Goal: Transaction & Acquisition: Purchase product/service

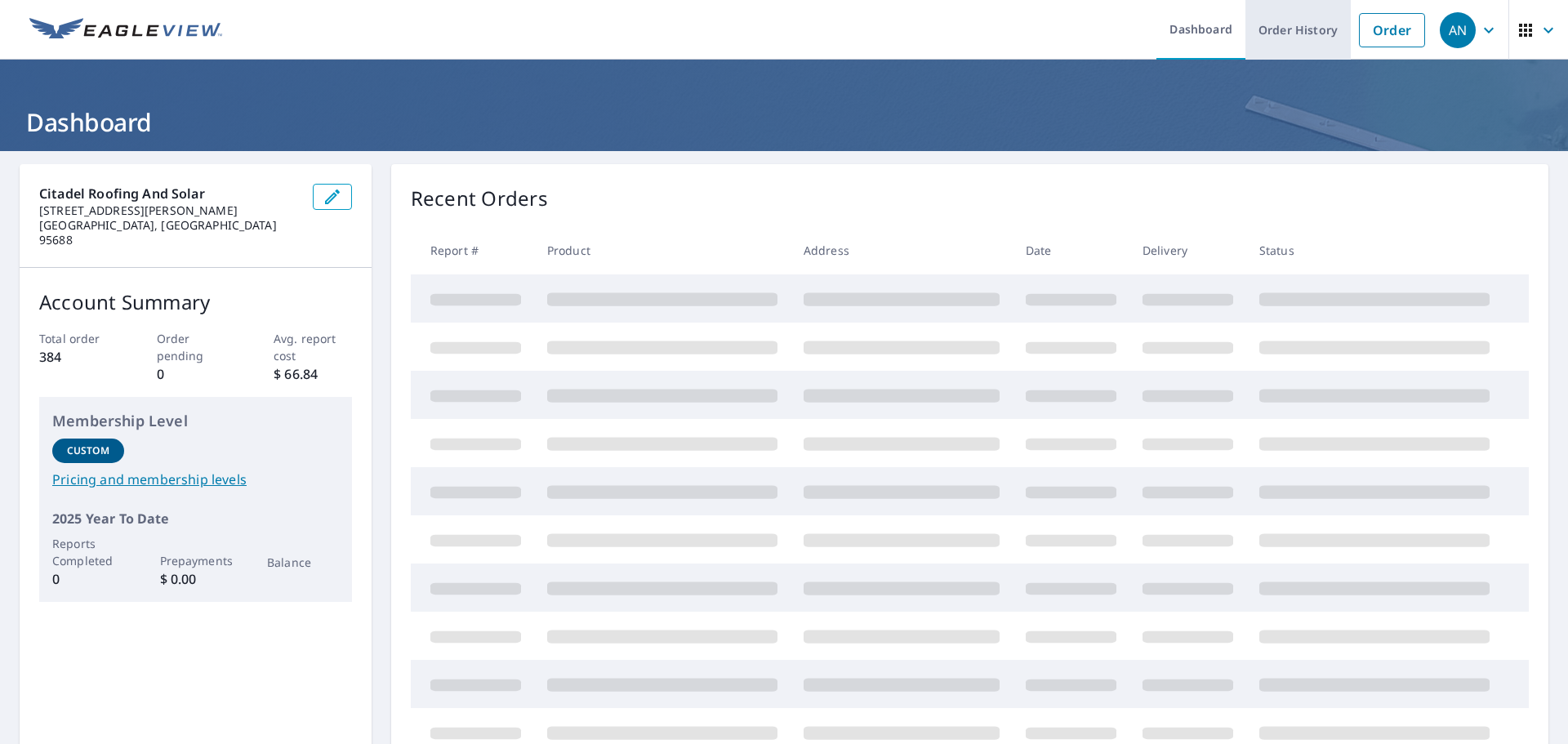
click at [1291, 35] on link "Order History" at bounding box center [1298, 30] width 105 height 59
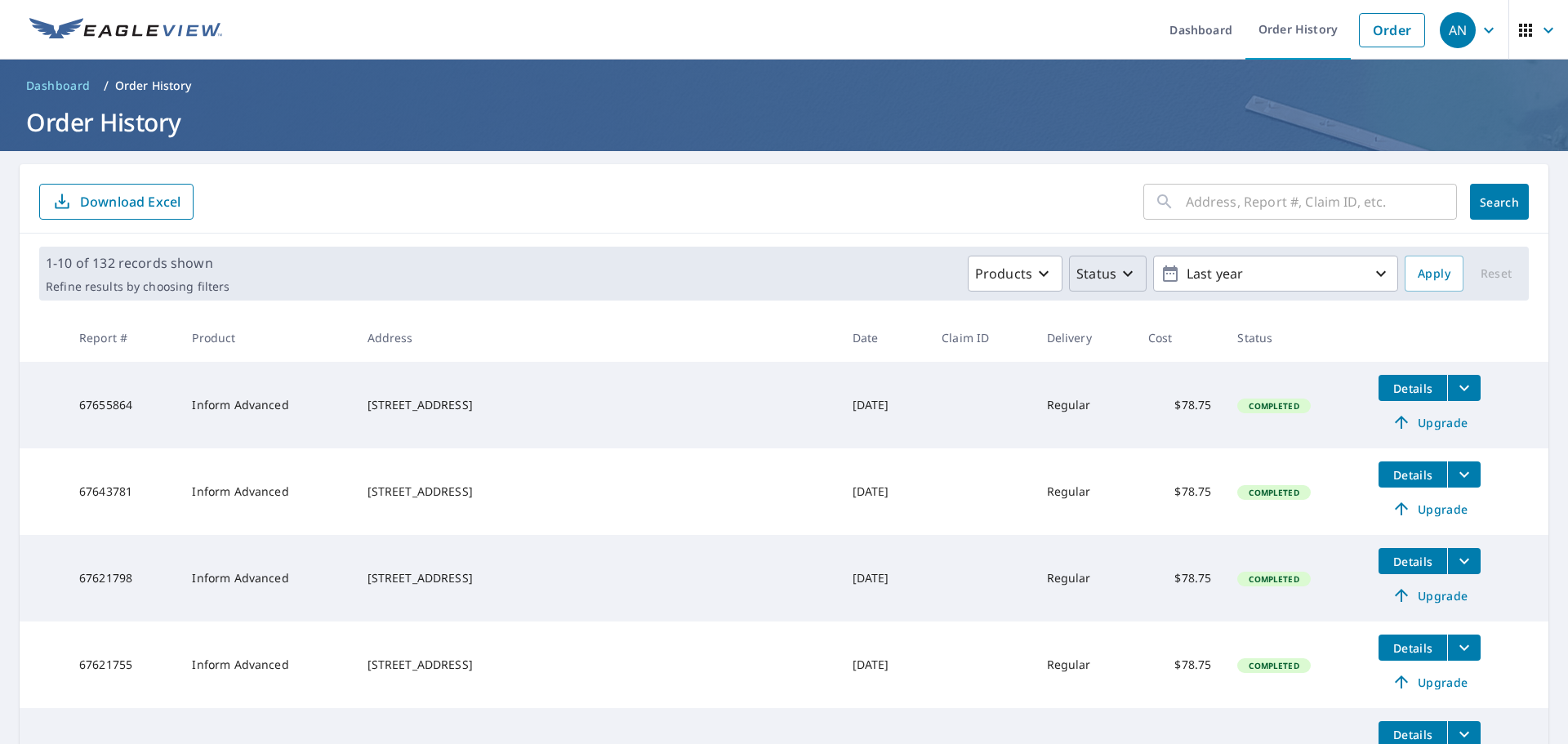
click at [1124, 276] on icon "button" at bounding box center [1127, 274] width 19 height 19
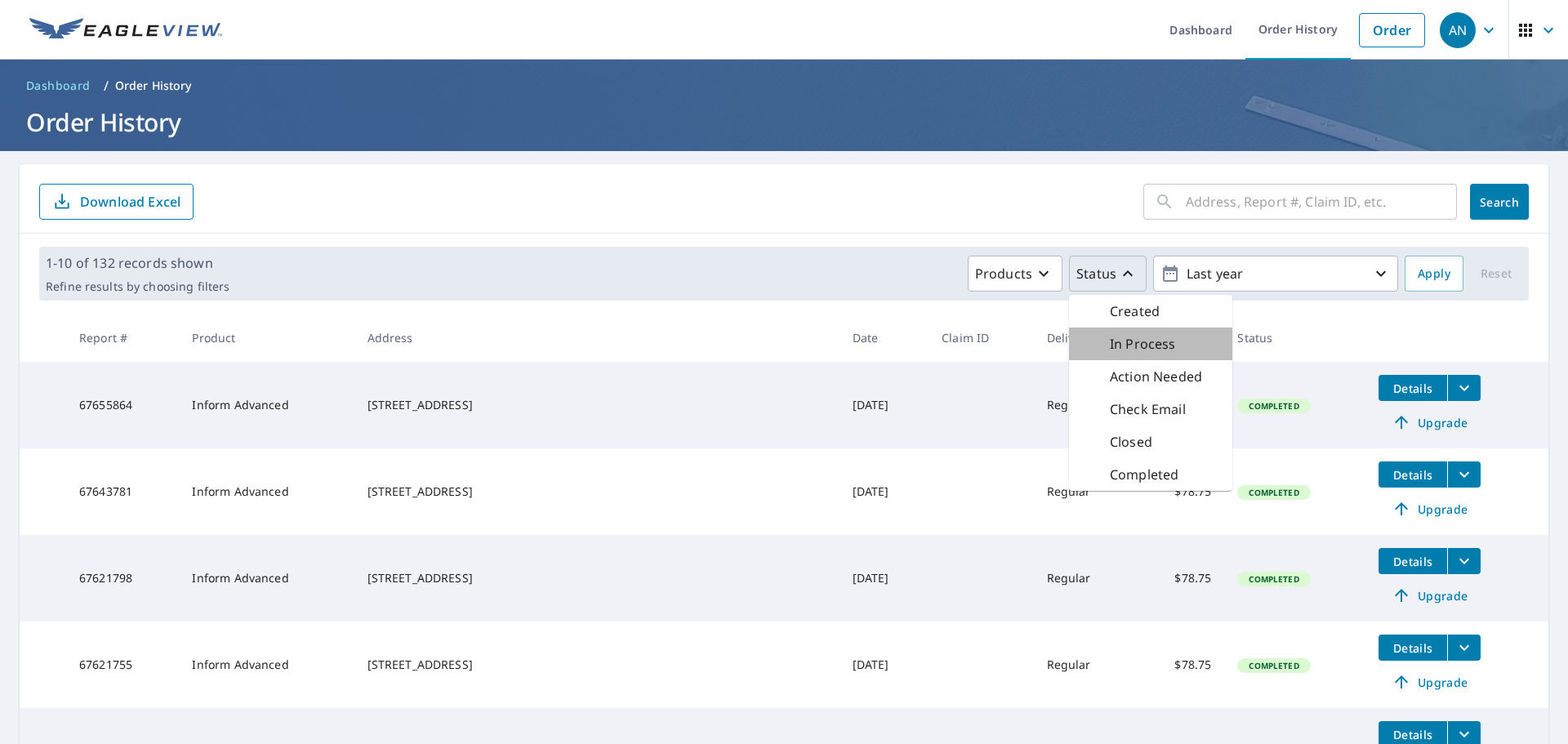
click at [1178, 342] on div "In Process" at bounding box center [1150, 343] width 164 height 32
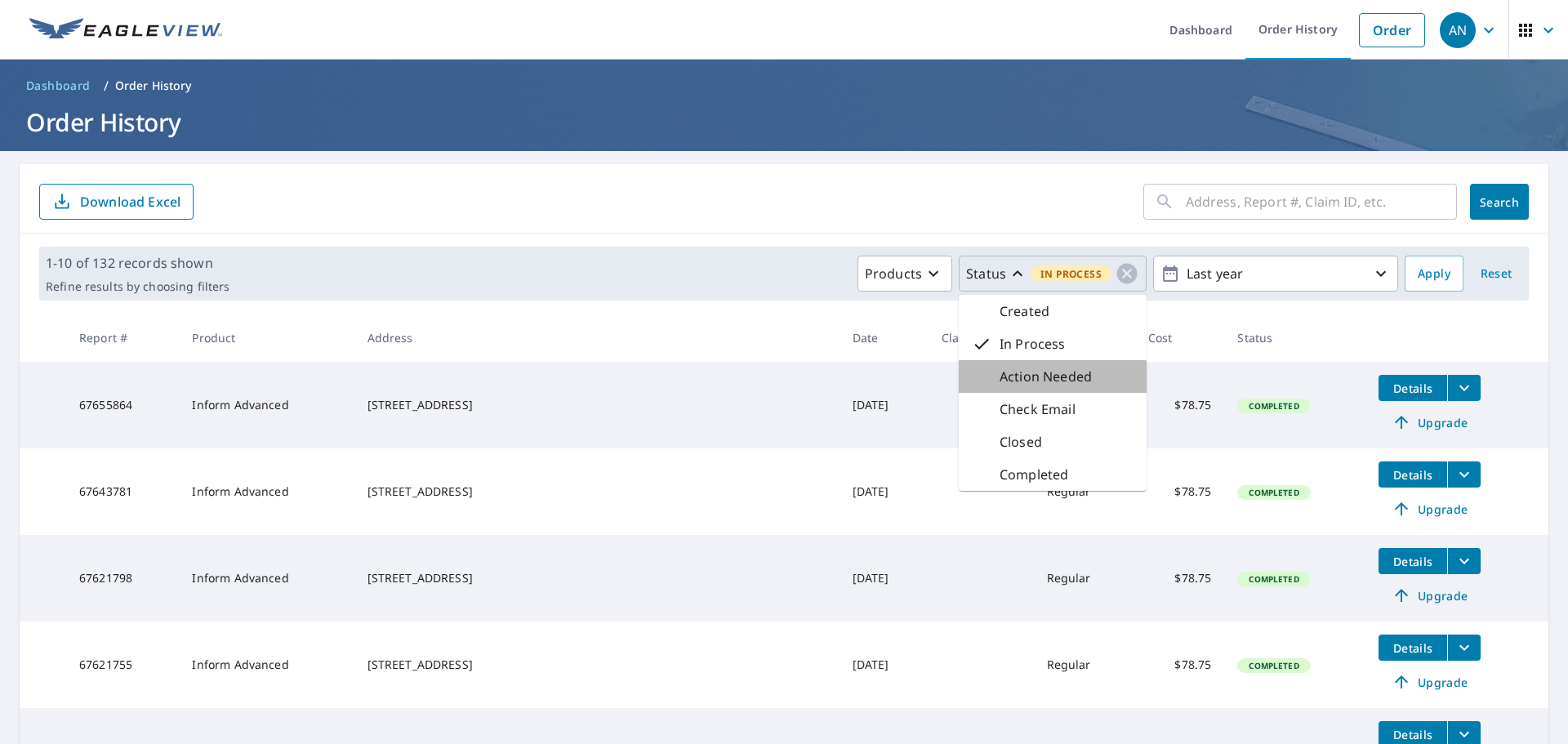
click at [1026, 381] on p "Action Needed" at bounding box center [1046, 376] width 93 height 19
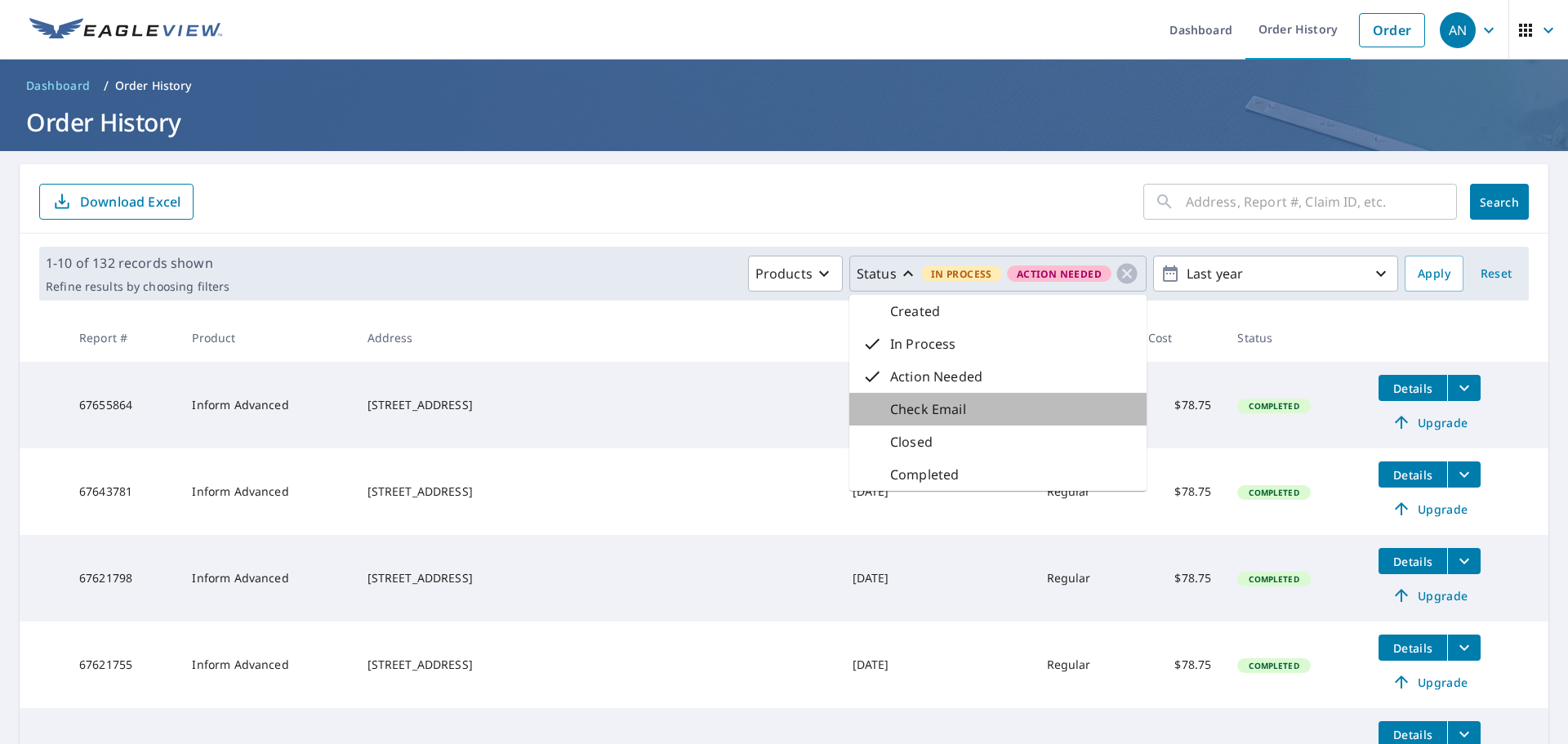
click at [1023, 400] on div "Check Email" at bounding box center [998, 408] width 297 height 32
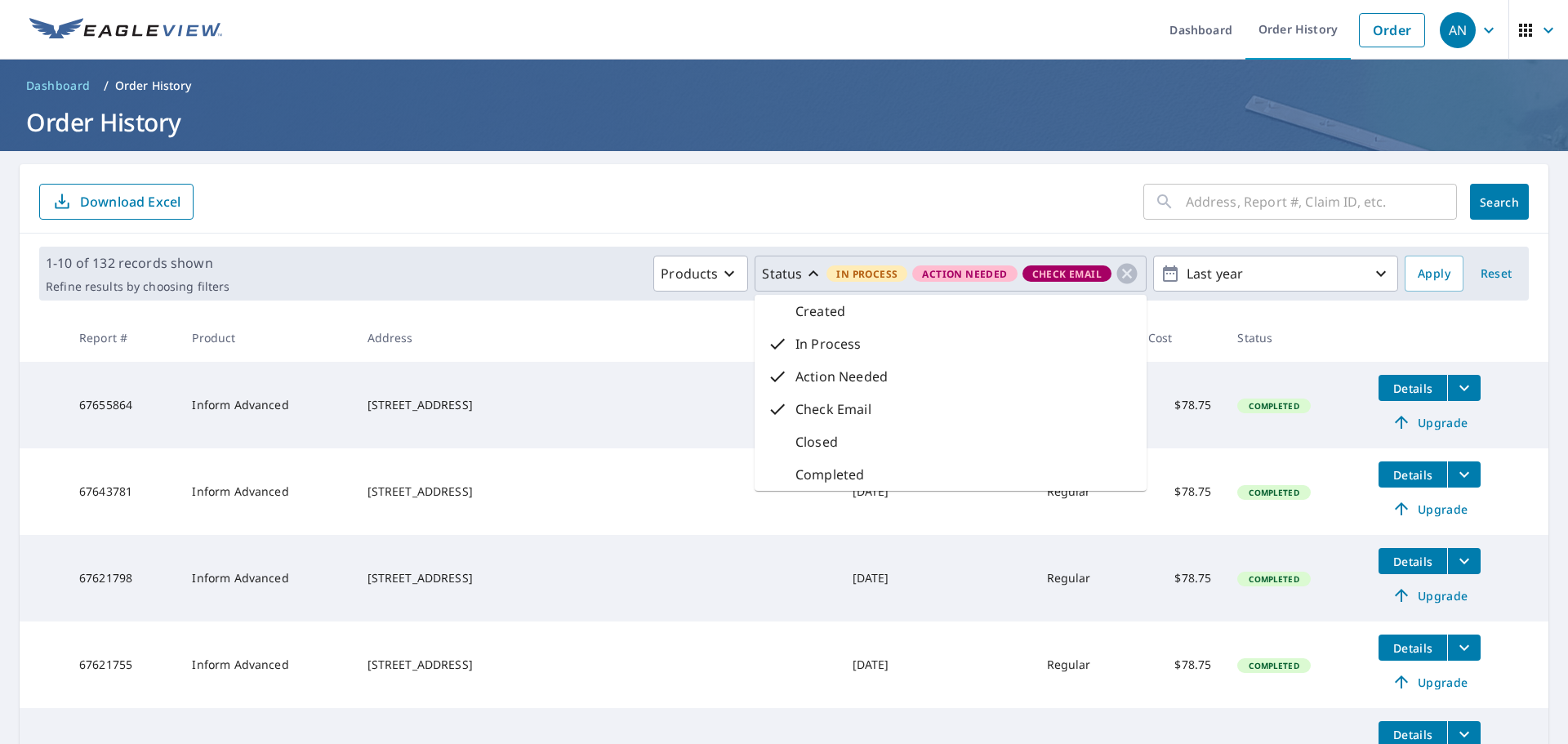
click at [943, 448] on div "Closed" at bounding box center [951, 441] width 392 height 32
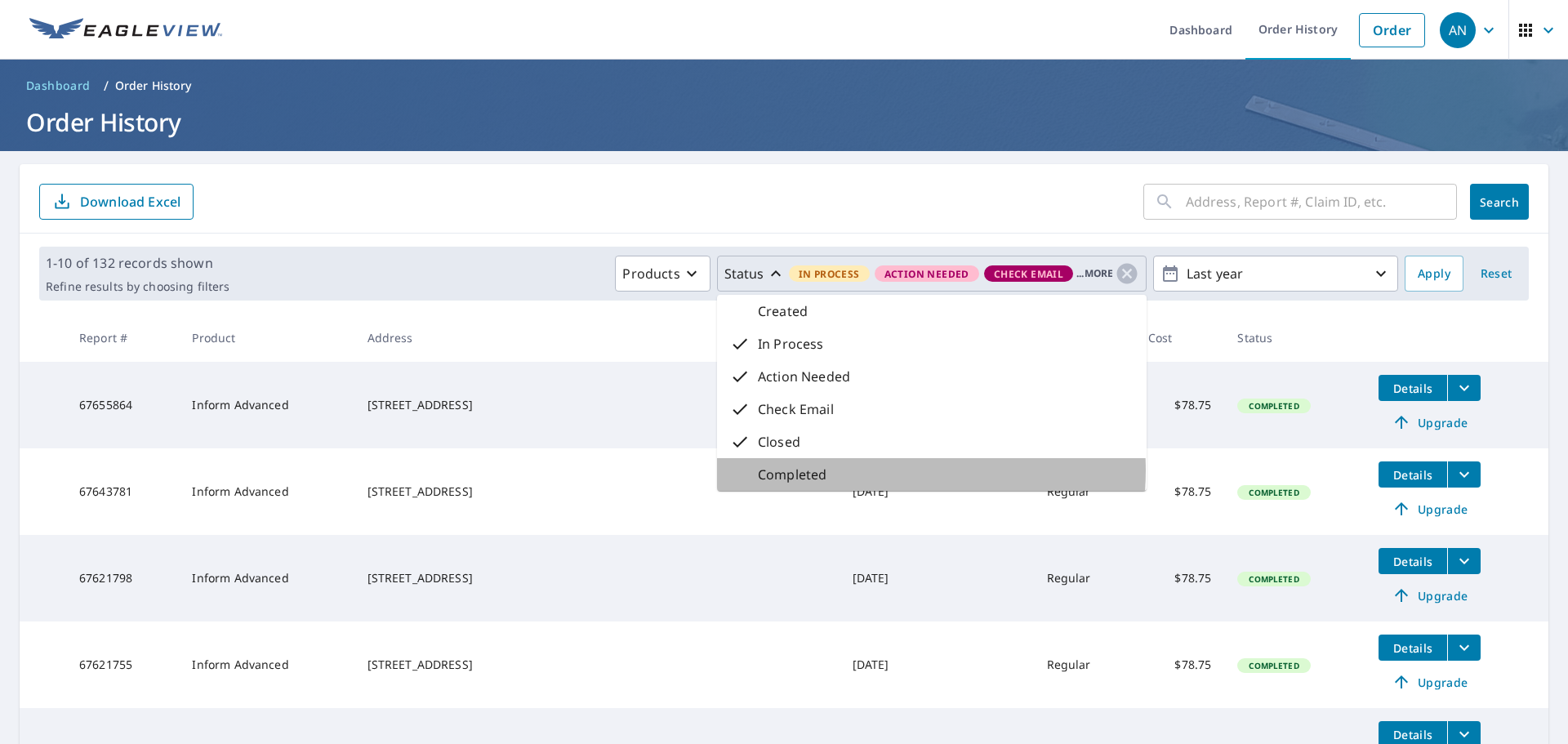
click at [850, 470] on div "Completed" at bounding box center [931, 474] width 429 height 32
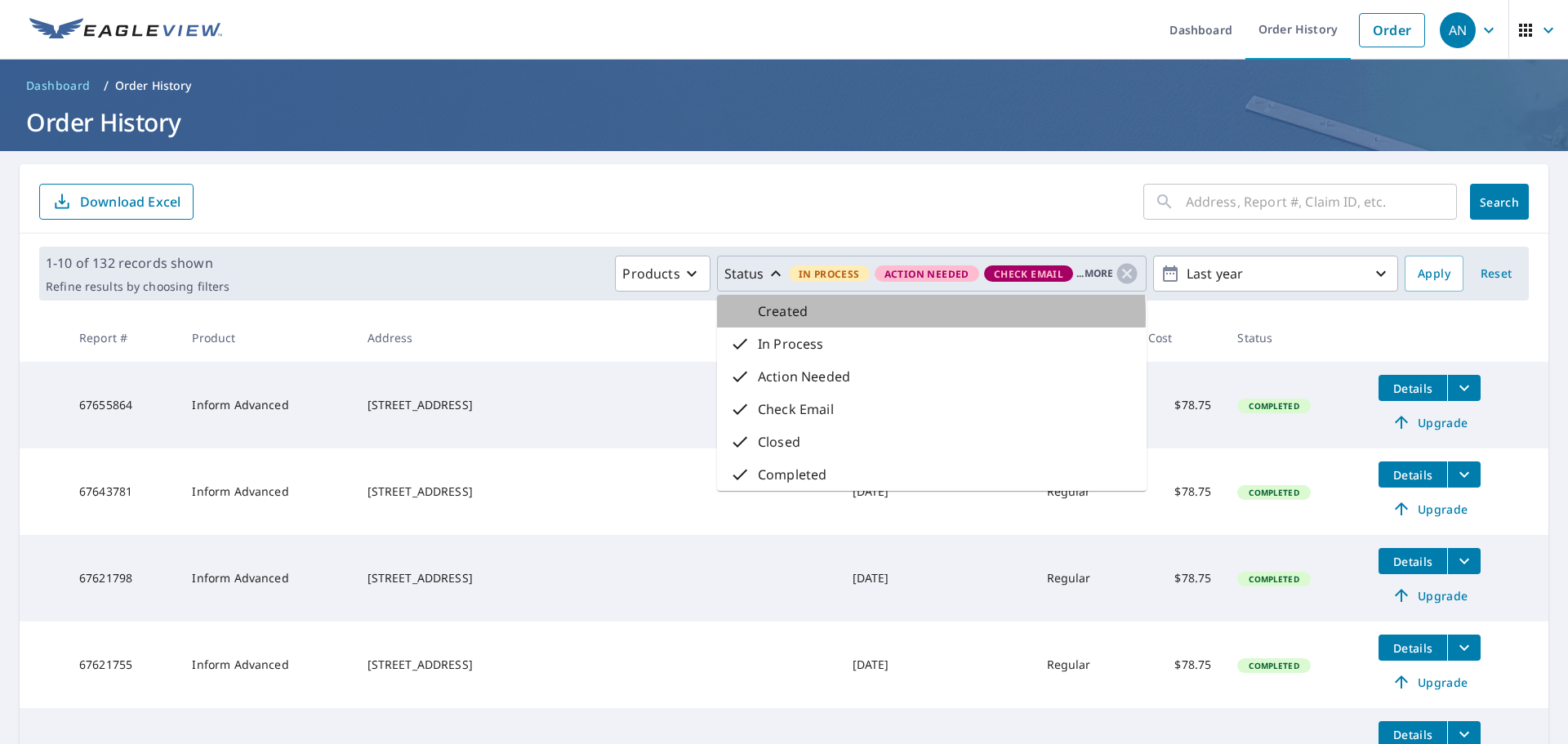
click at [810, 314] on div "Created" at bounding box center [931, 310] width 429 height 32
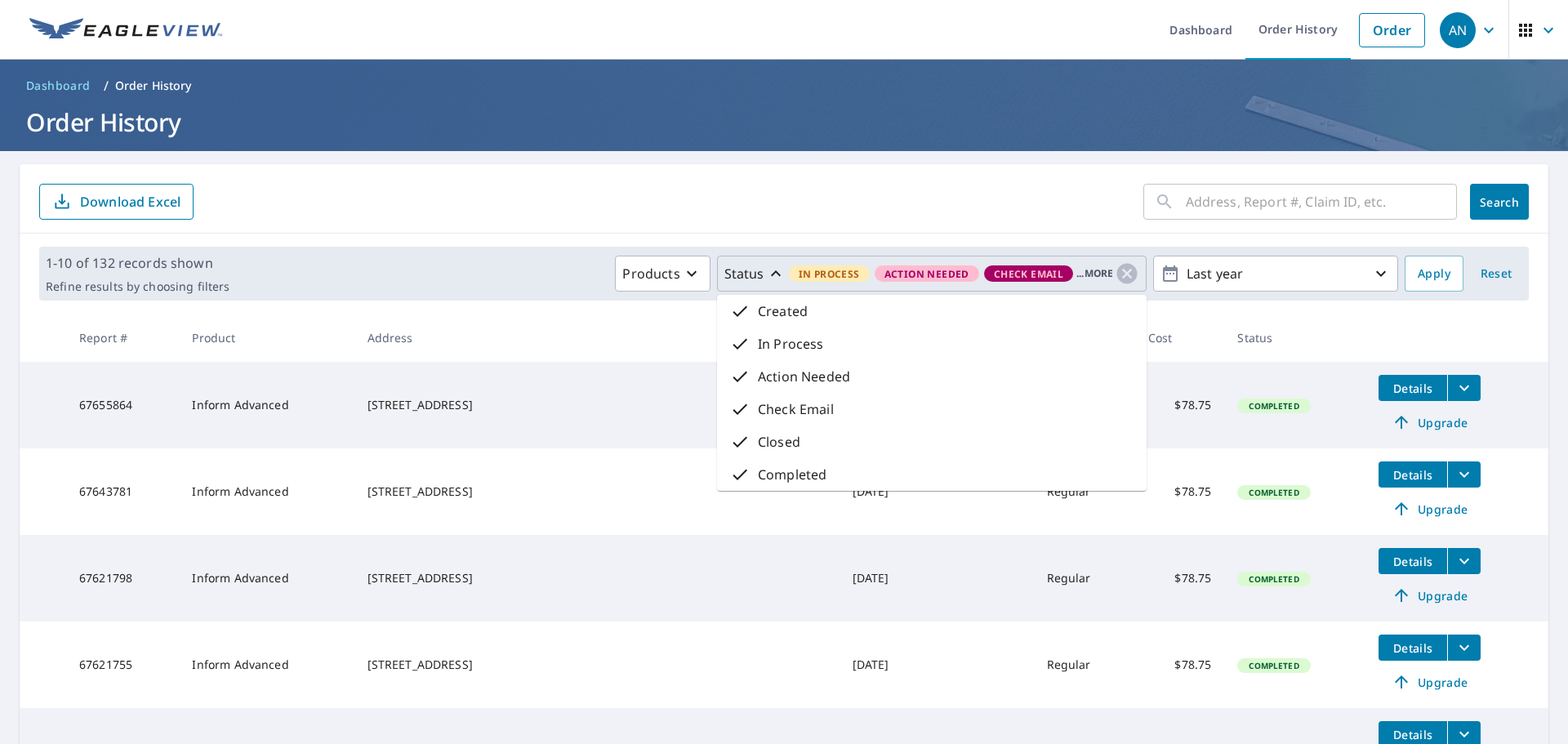
click at [587, 312] on div "1-10 of 132 records shown Refine results by choosing filters Products Status In…" at bounding box center [784, 274] width 1529 height 80
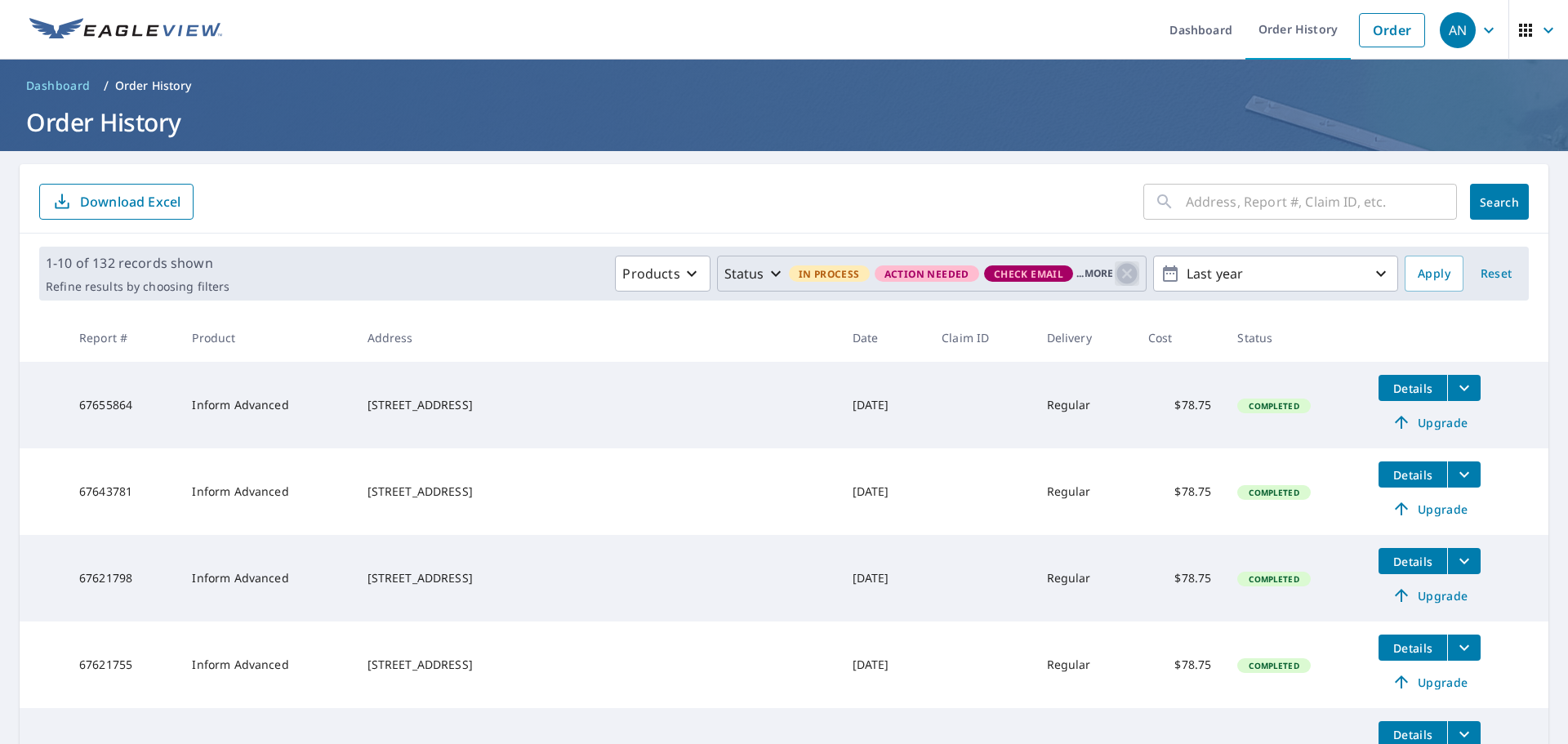
click at [1117, 273] on icon "button" at bounding box center [1126, 274] width 20 height 20
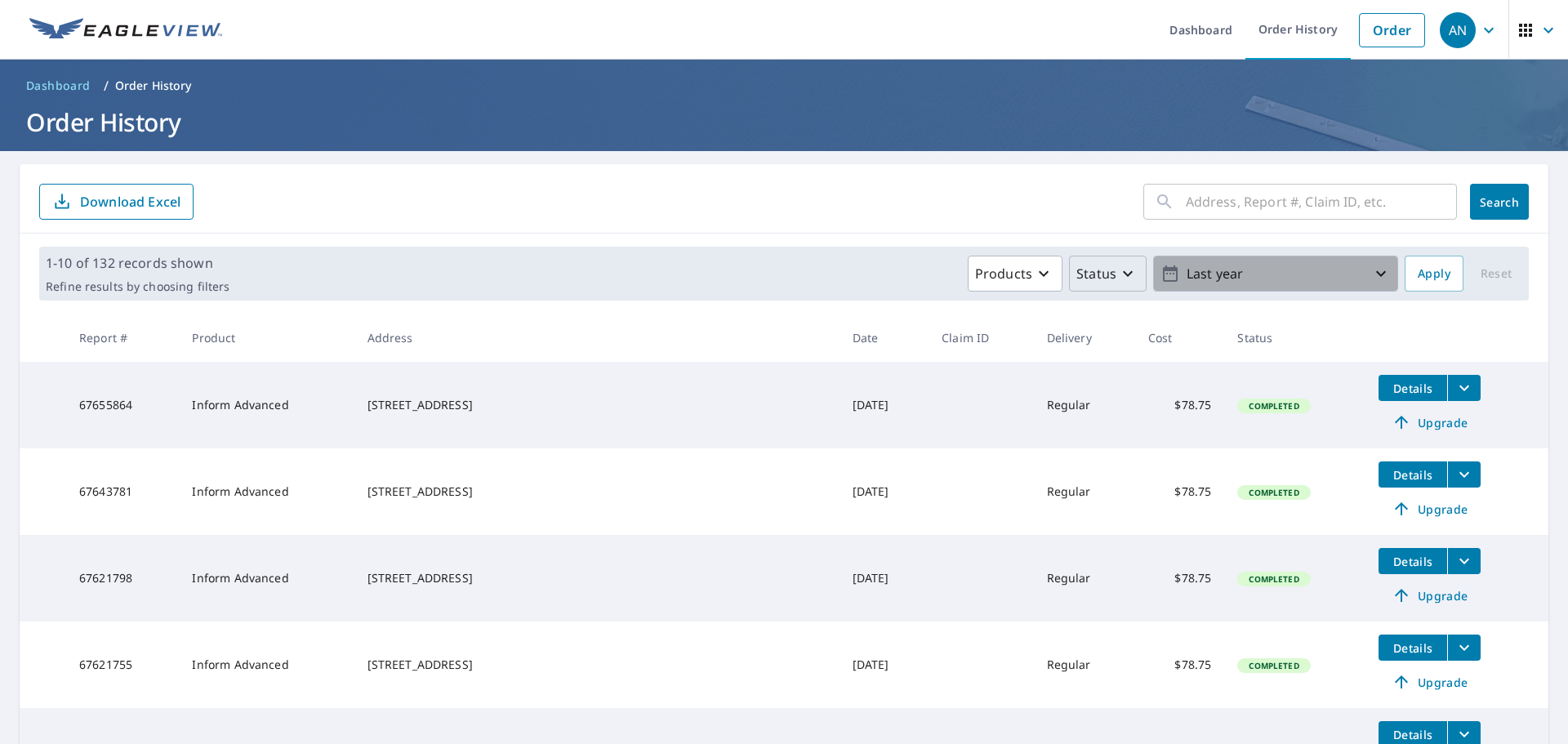
click at [1276, 267] on p "Last year" at bounding box center [1275, 274] width 191 height 29
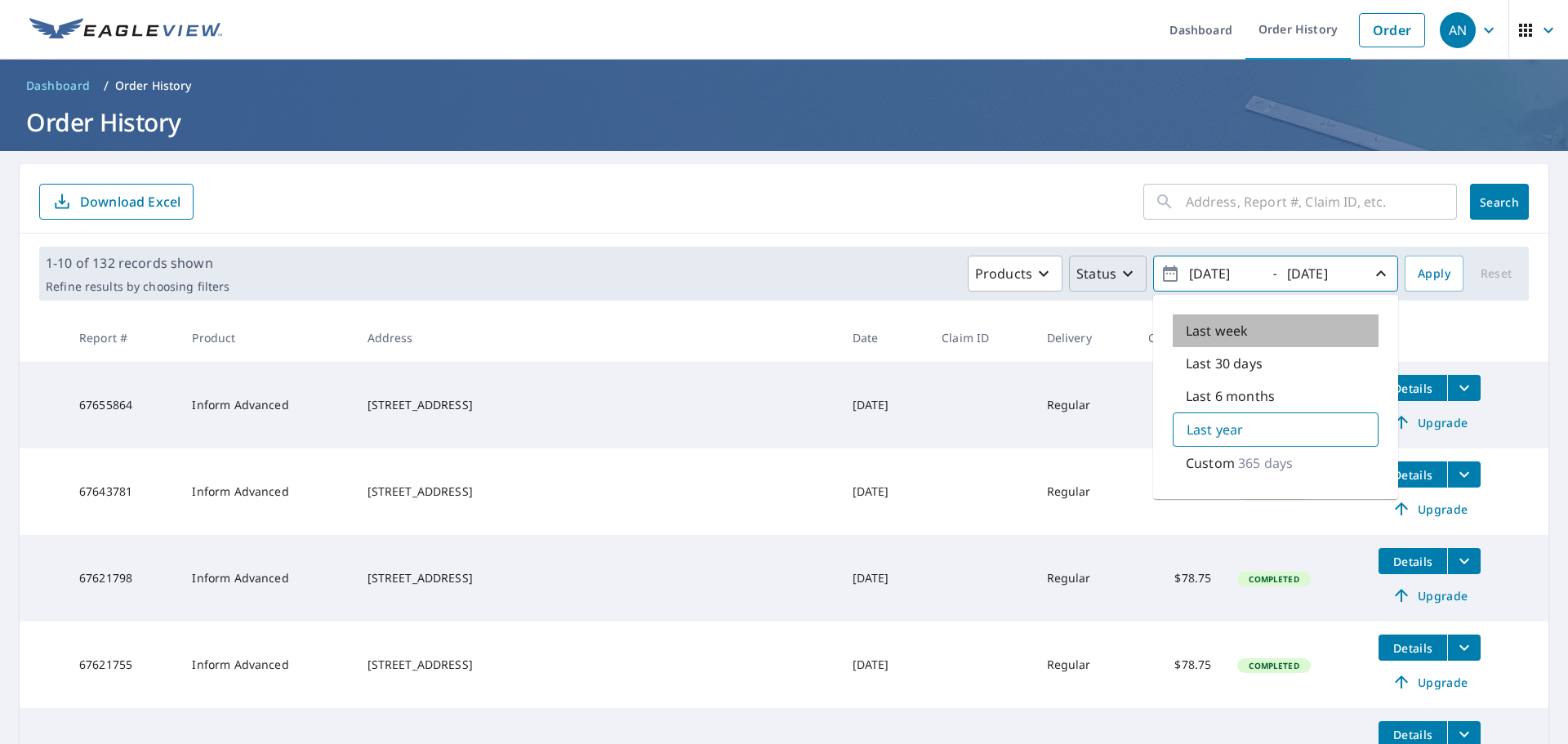
click at [1265, 333] on div "Last week" at bounding box center [1275, 330] width 206 height 32
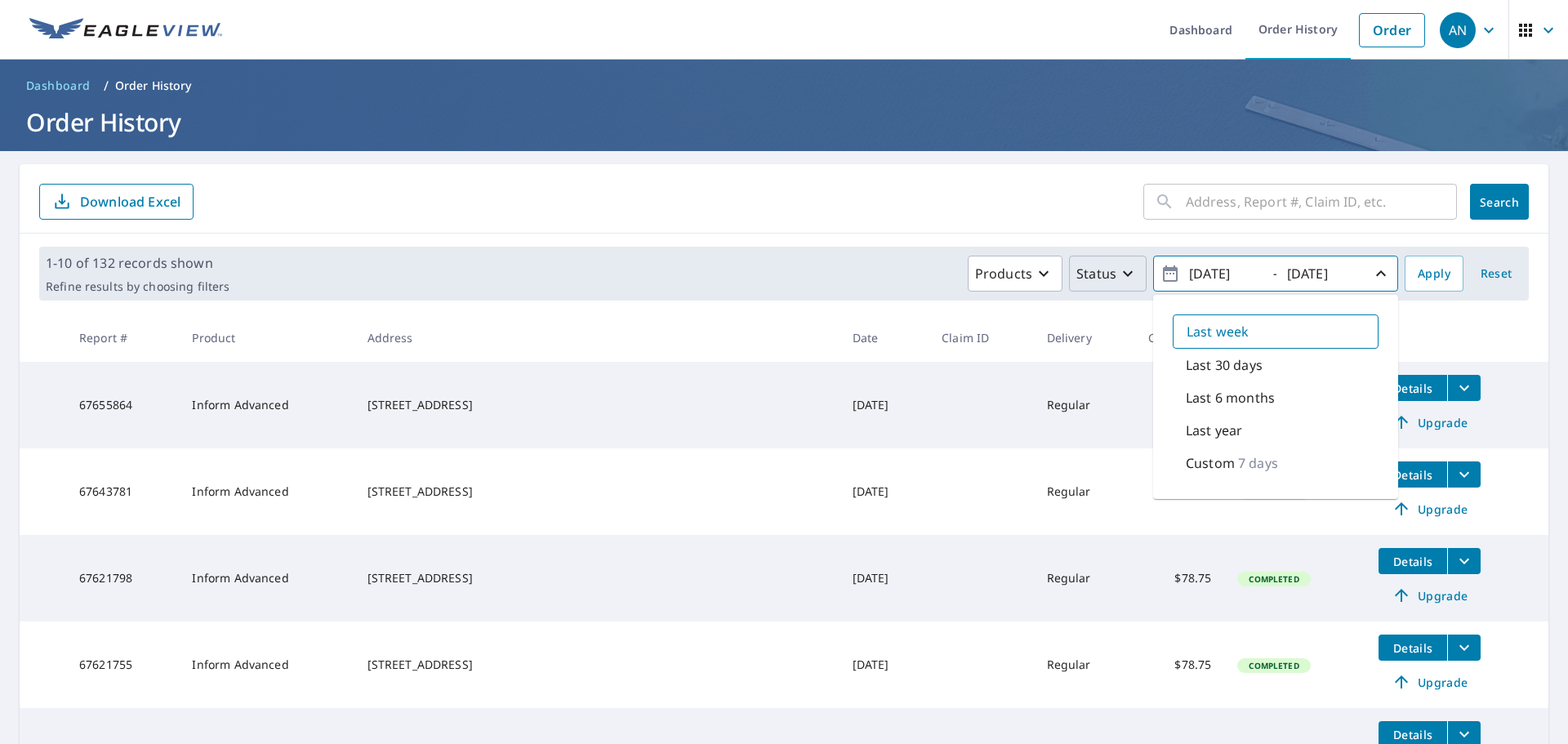
click at [1237, 358] on p "Last 30 days" at bounding box center [1224, 365] width 77 height 19
type input "2025/09/06"
click at [1461, 339] on th at bounding box center [1456, 337] width 183 height 48
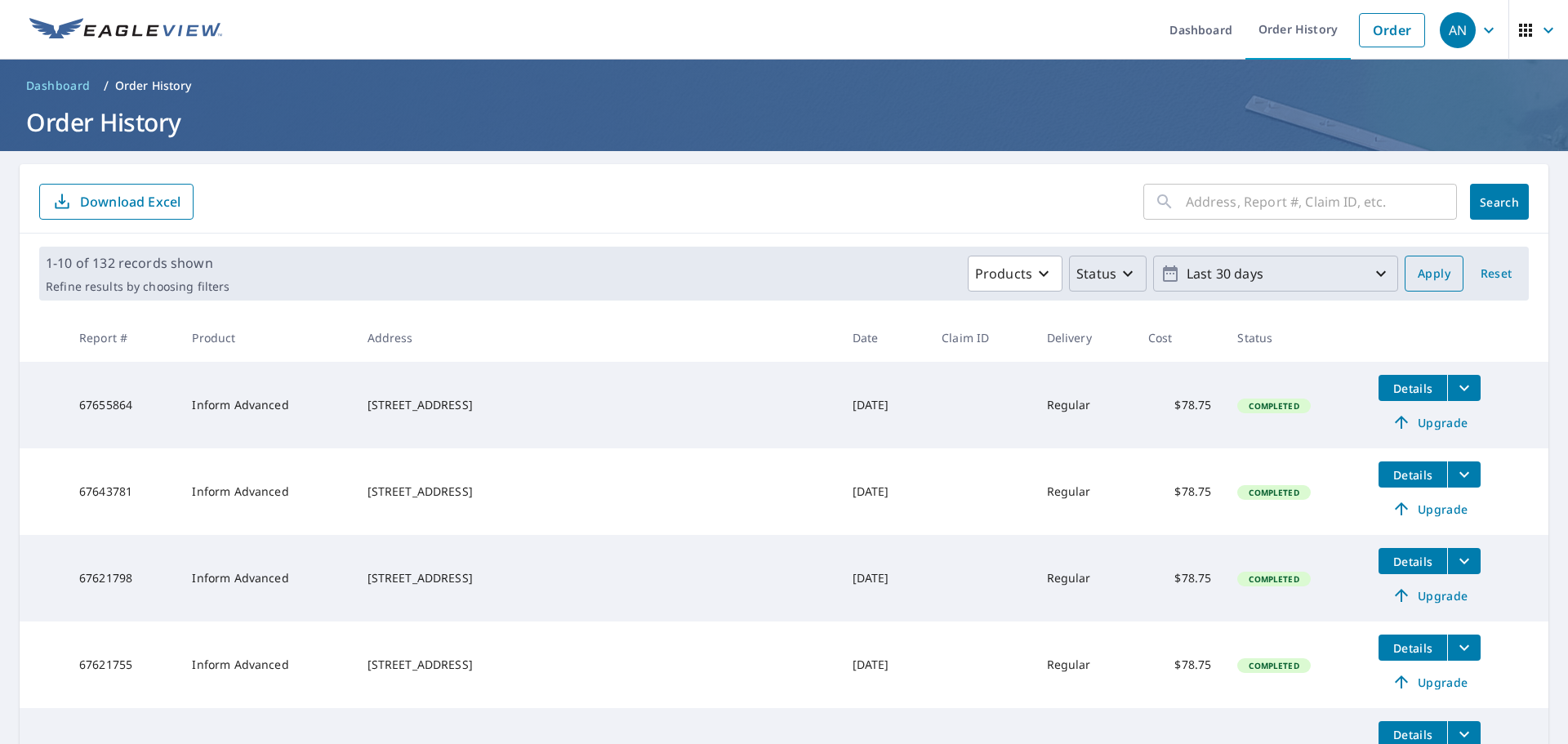
click at [1421, 275] on span "Apply" at bounding box center [1433, 274] width 32 height 20
click at [297, 272] on div "Products Status Last 30 days" at bounding box center [817, 273] width 1162 height 36
click at [299, 240] on div "1-9 of 9 records shown Refine results by choosing filters Products Status Last …" at bounding box center [784, 274] width 1529 height 80
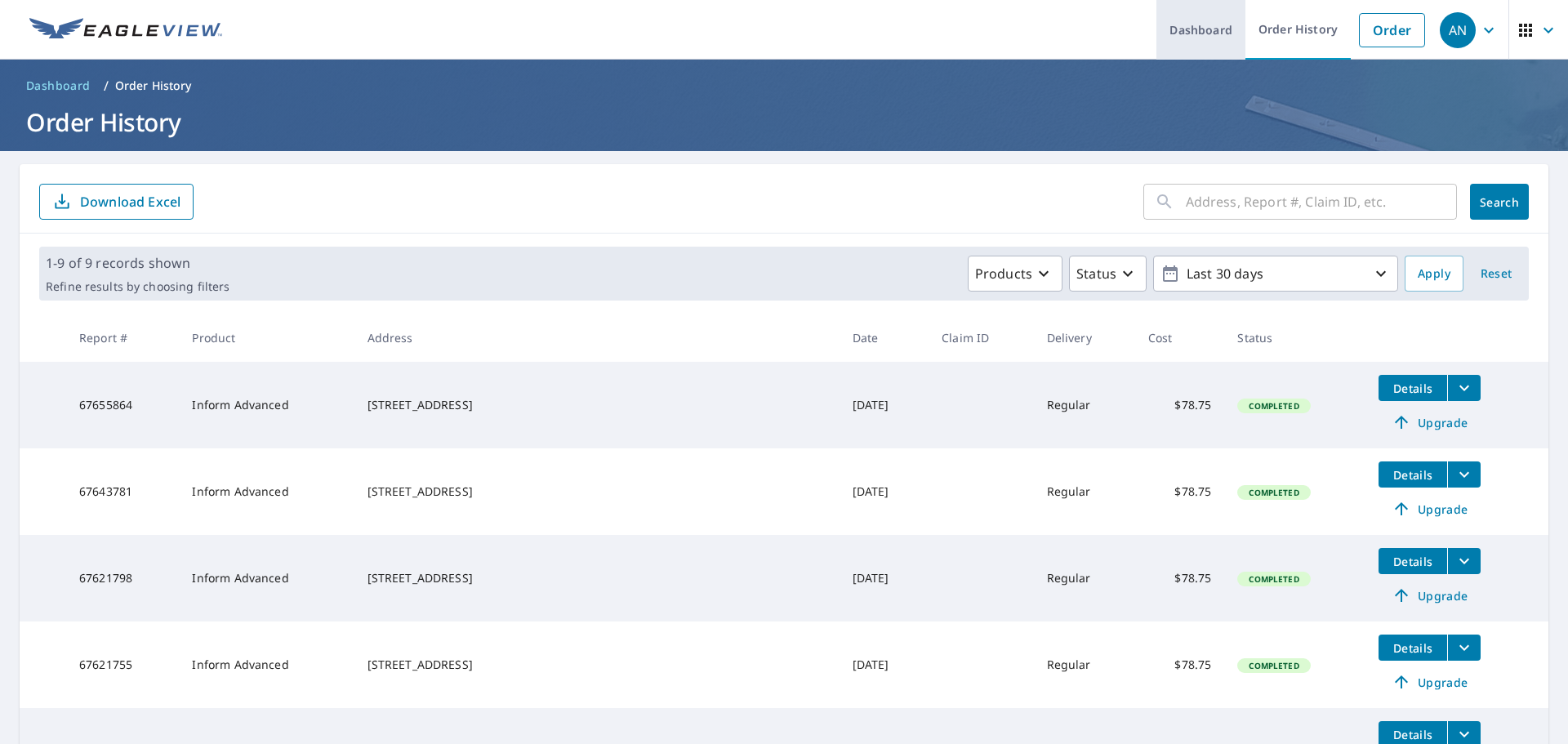
click at [1209, 29] on link "Dashboard" at bounding box center [1201, 30] width 89 height 59
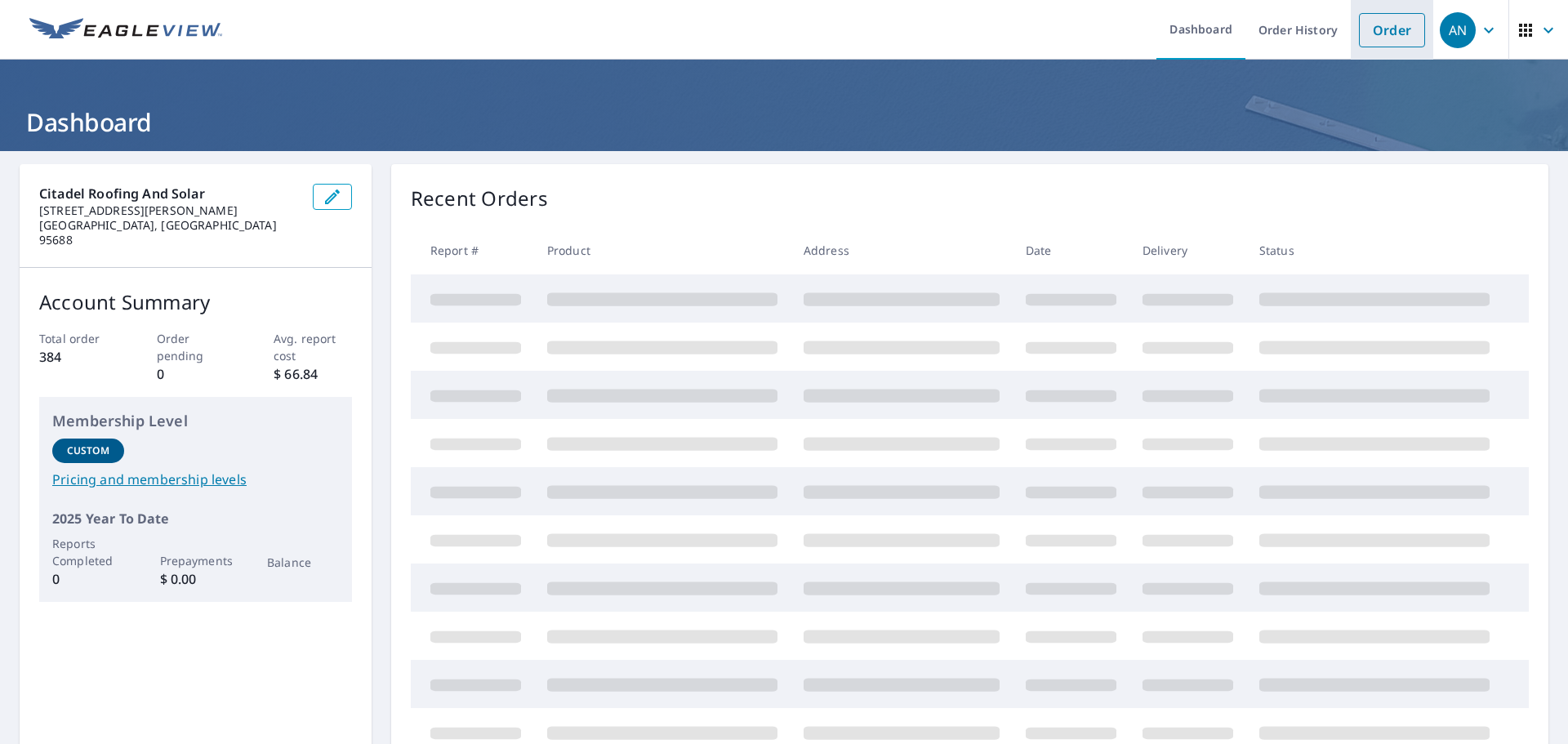
click at [1380, 25] on link "Order" at bounding box center [1392, 30] width 66 height 34
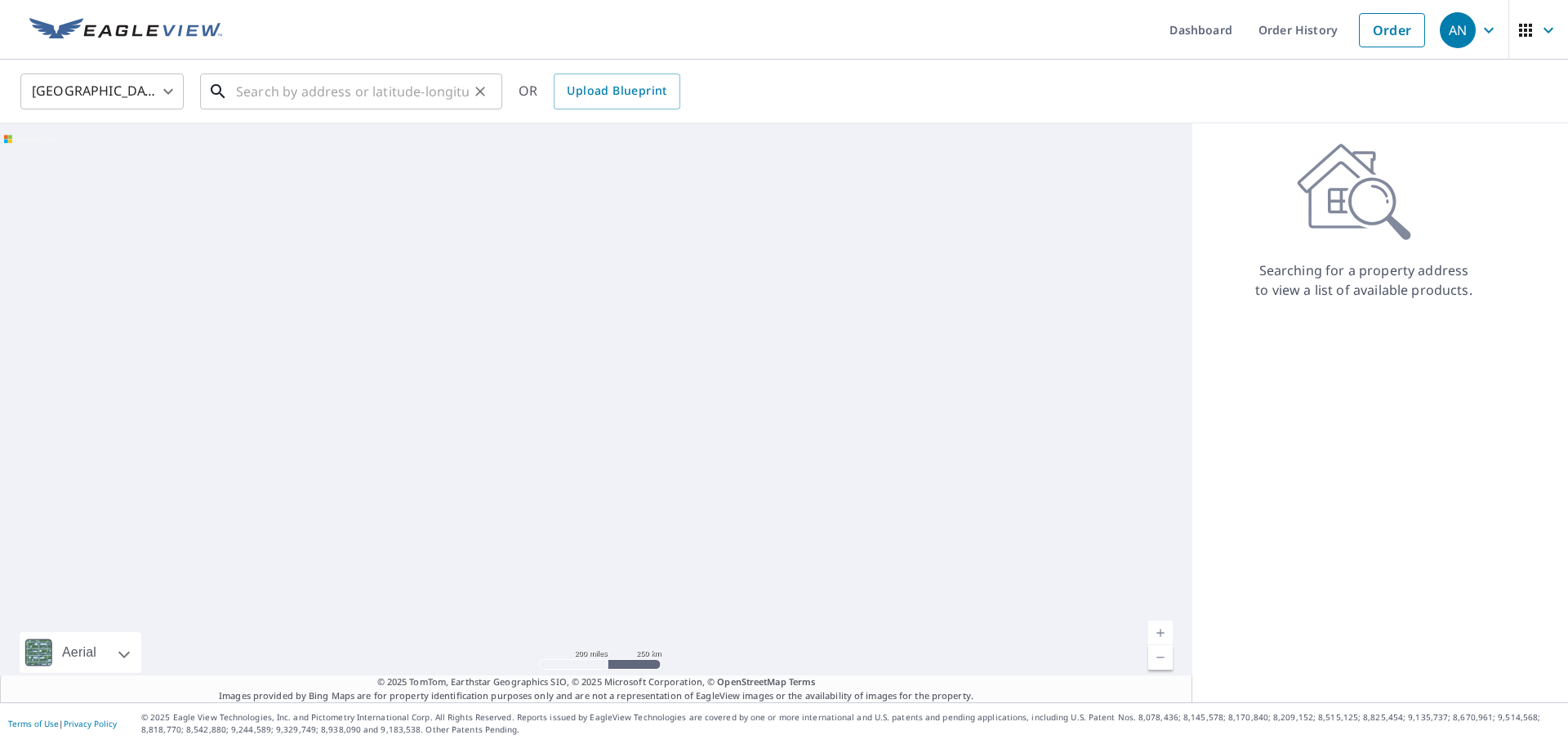
click at [316, 103] on input "text" at bounding box center [352, 91] width 233 height 45
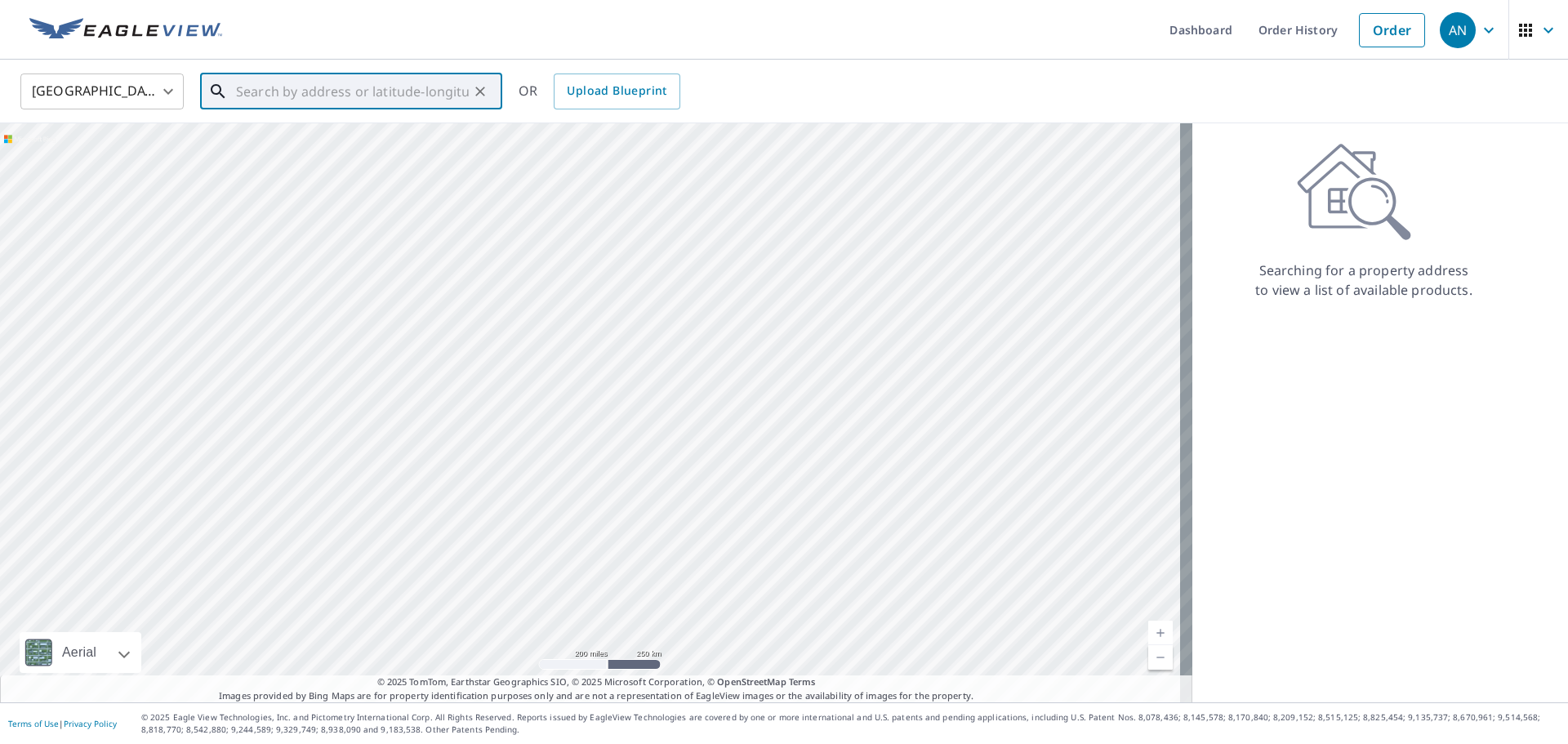
paste input "[STREET_ADDRESS]"
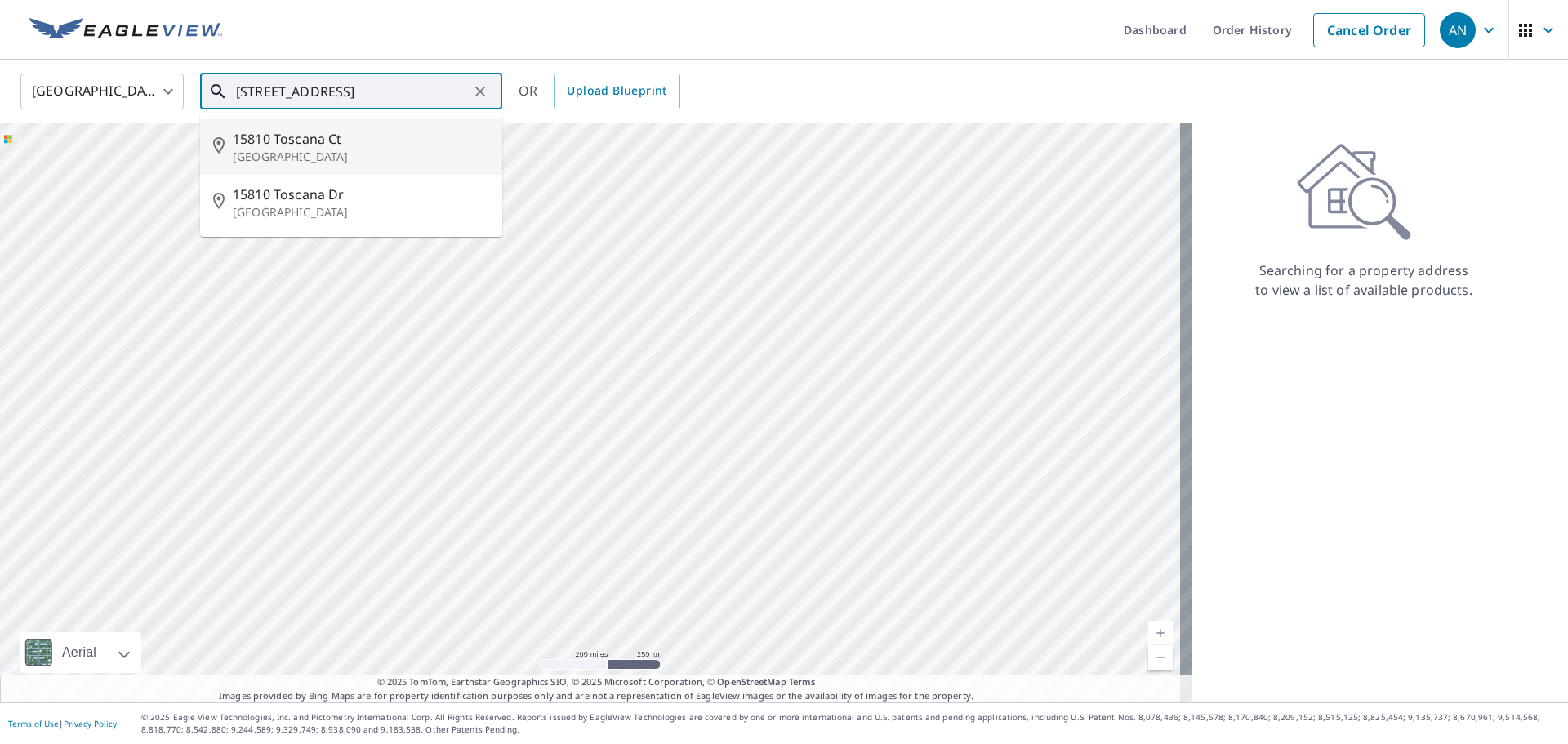
click at [324, 138] on span "15810 Toscana Ct" at bounding box center [360, 139] width 256 height 19
type input "[STREET_ADDRESS]"
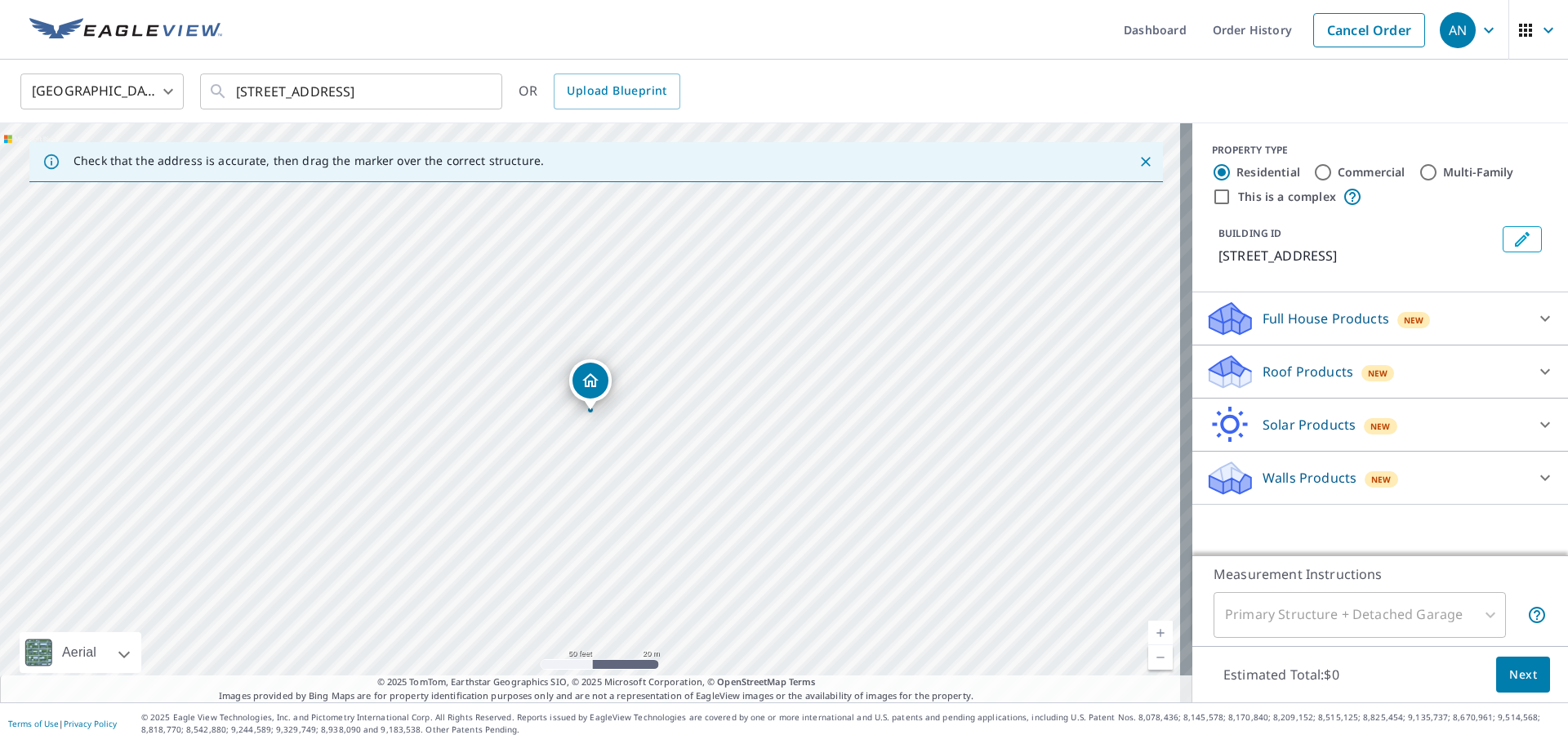
click at [1537, 428] on icon at bounding box center [1544, 424] width 19 height 19
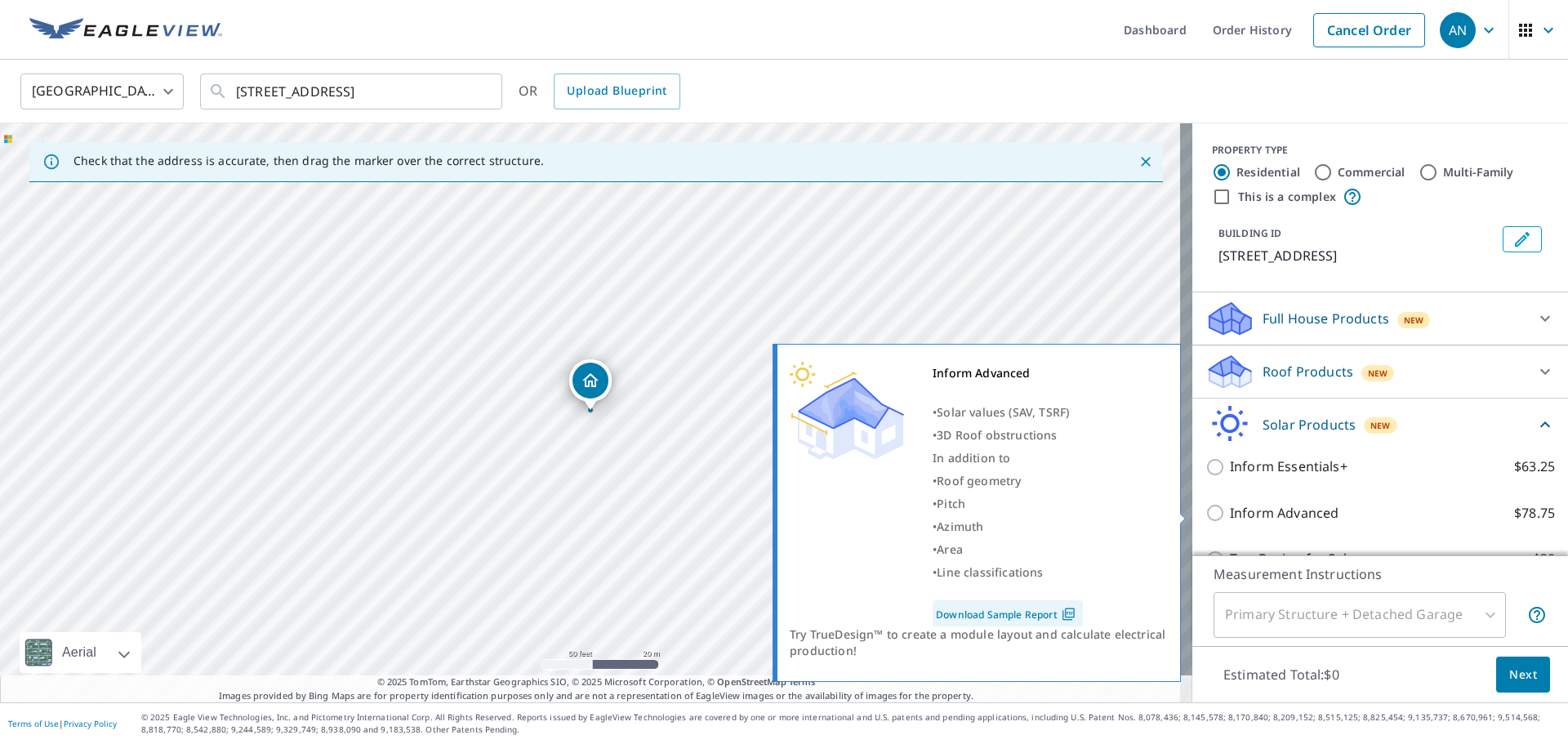
click at [1245, 520] on p "Inform Advanced" at bounding box center [1284, 512] width 108 height 20
click at [1230, 520] on input "Inform Advanced $78.75" at bounding box center [1217, 512] width 24 height 19
checkbox input "true"
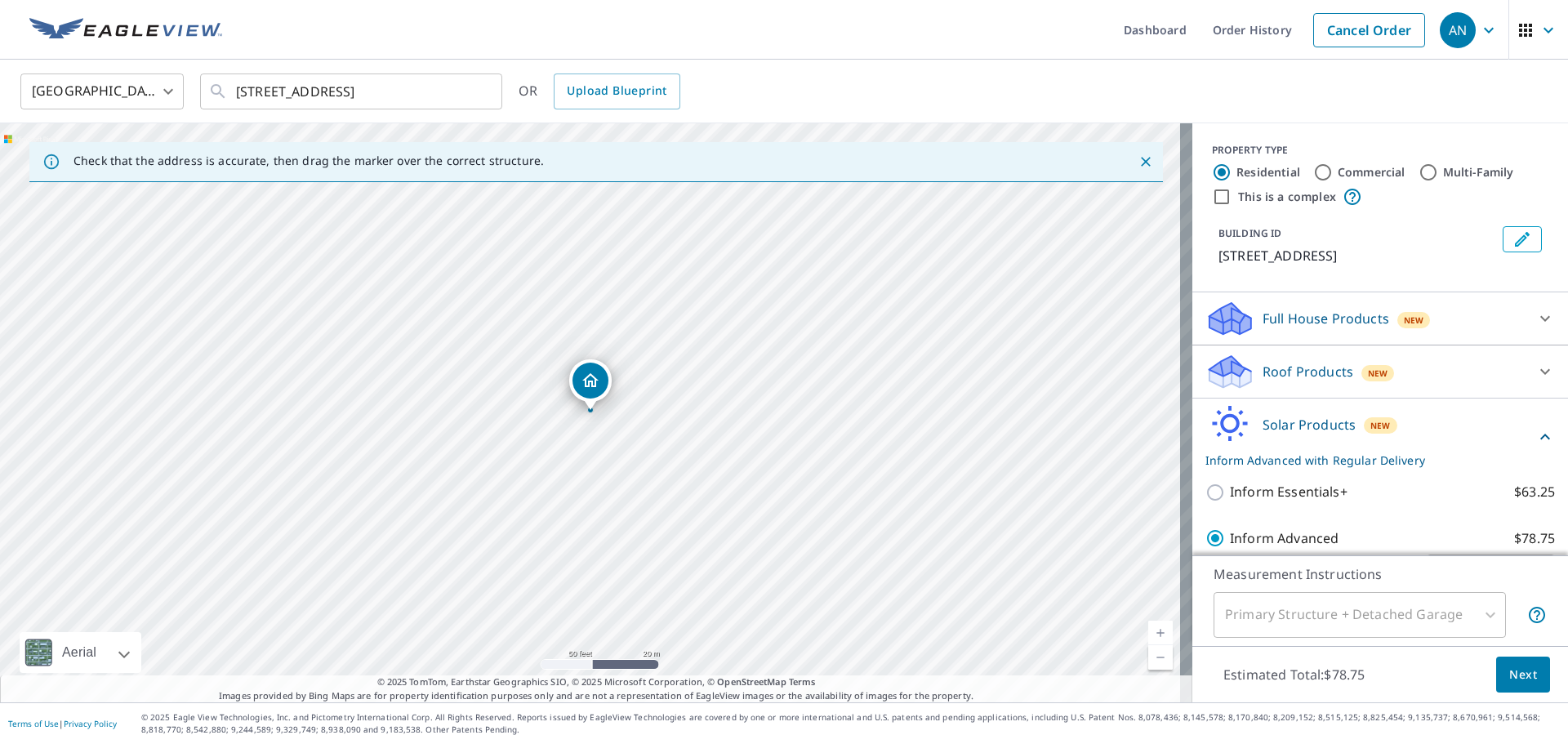
click at [1520, 679] on span "Next" at bounding box center [1523, 674] width 28 height 20
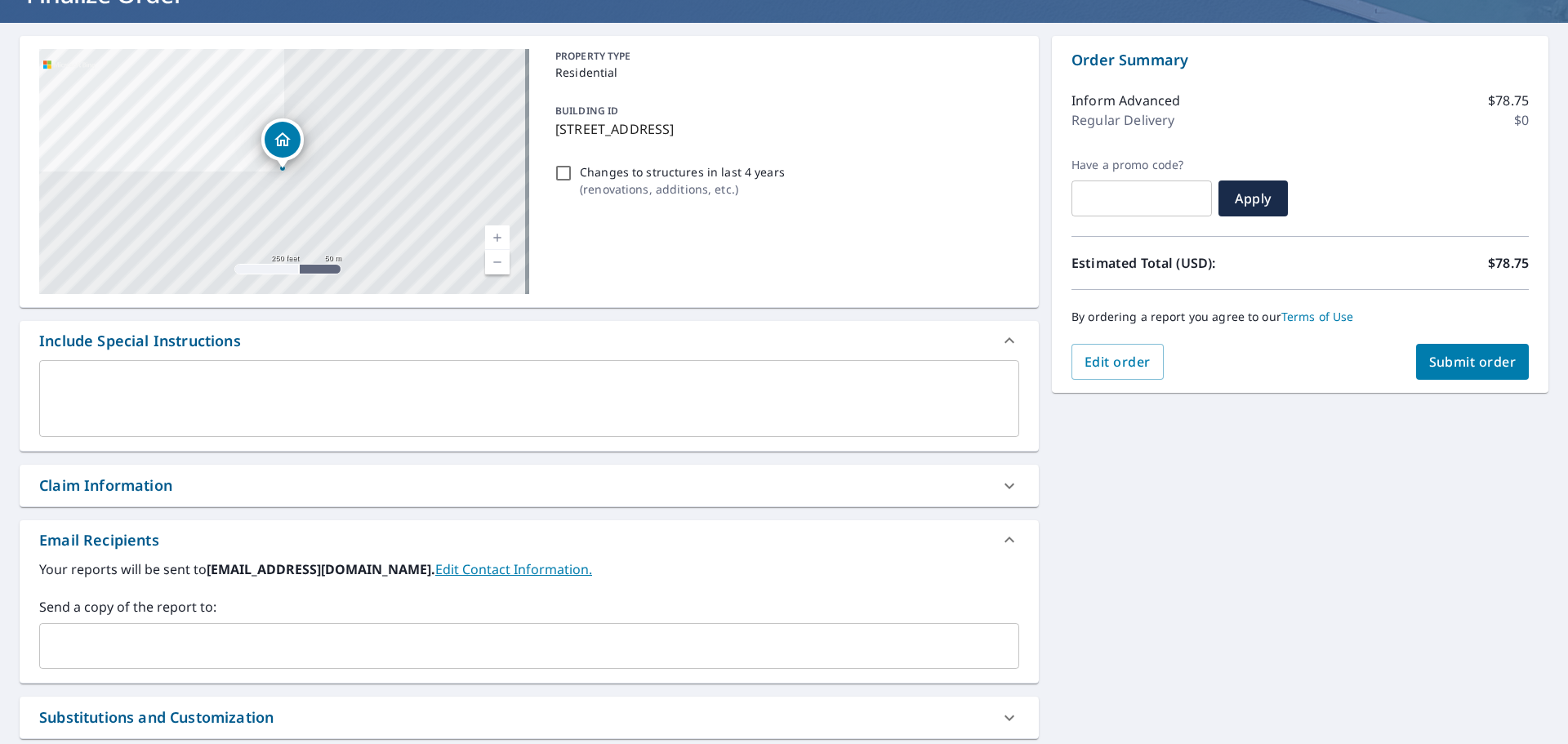
scroll to position [163, 0]
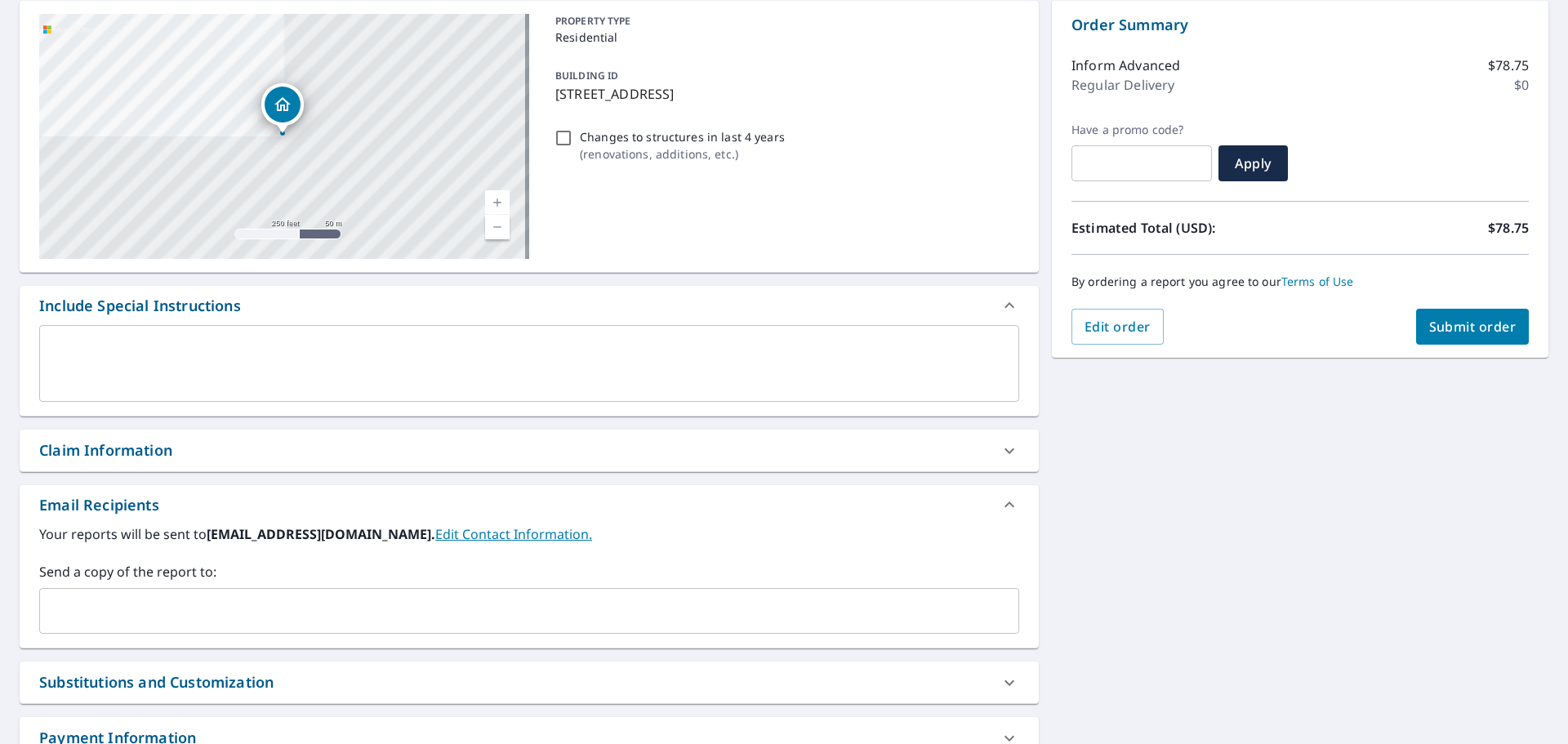
click at [178, 595] on input "text" at bounding box center [517, 610] width 941 height 31
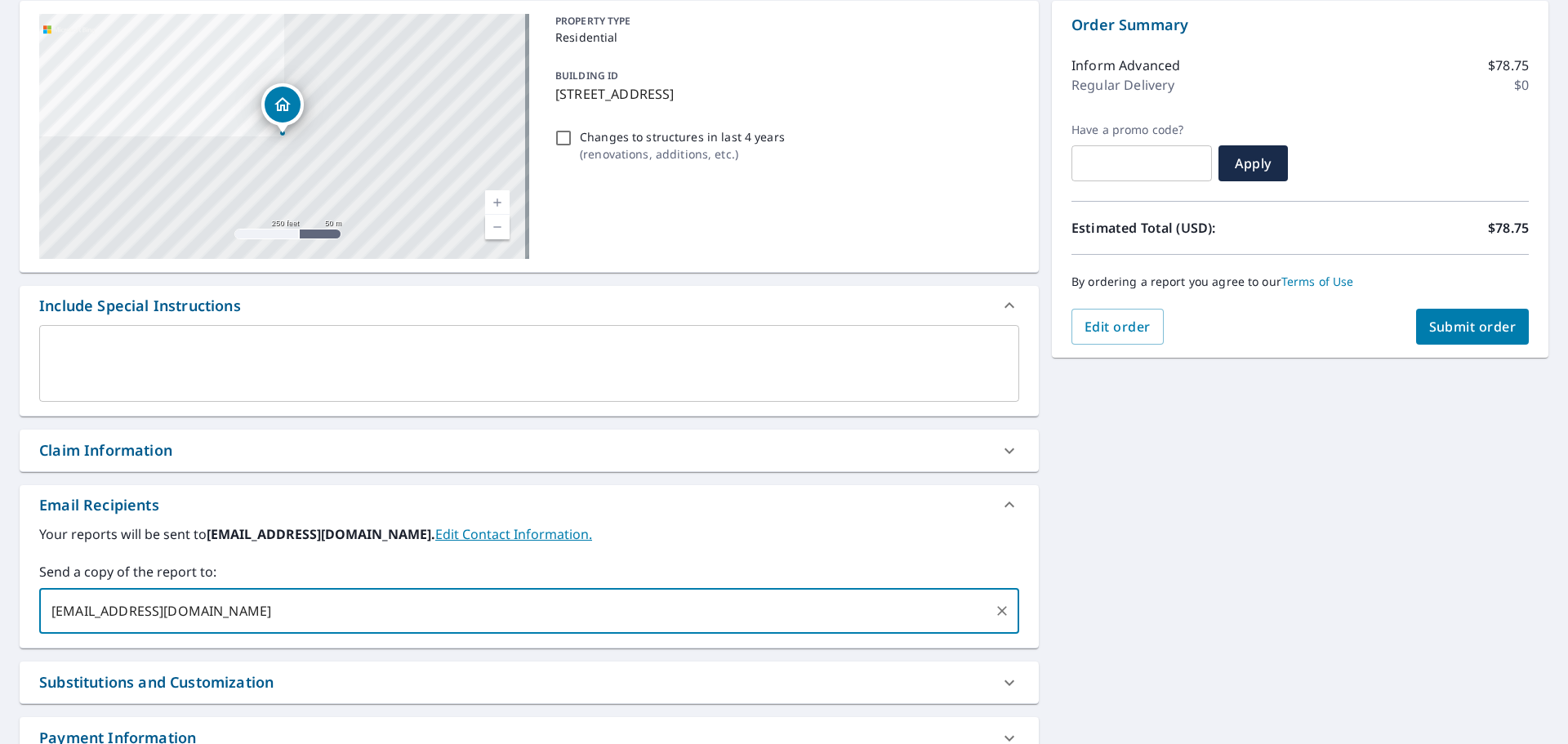
type input "[EMAIL_ADDRESS][DOMAIN_NAME]"
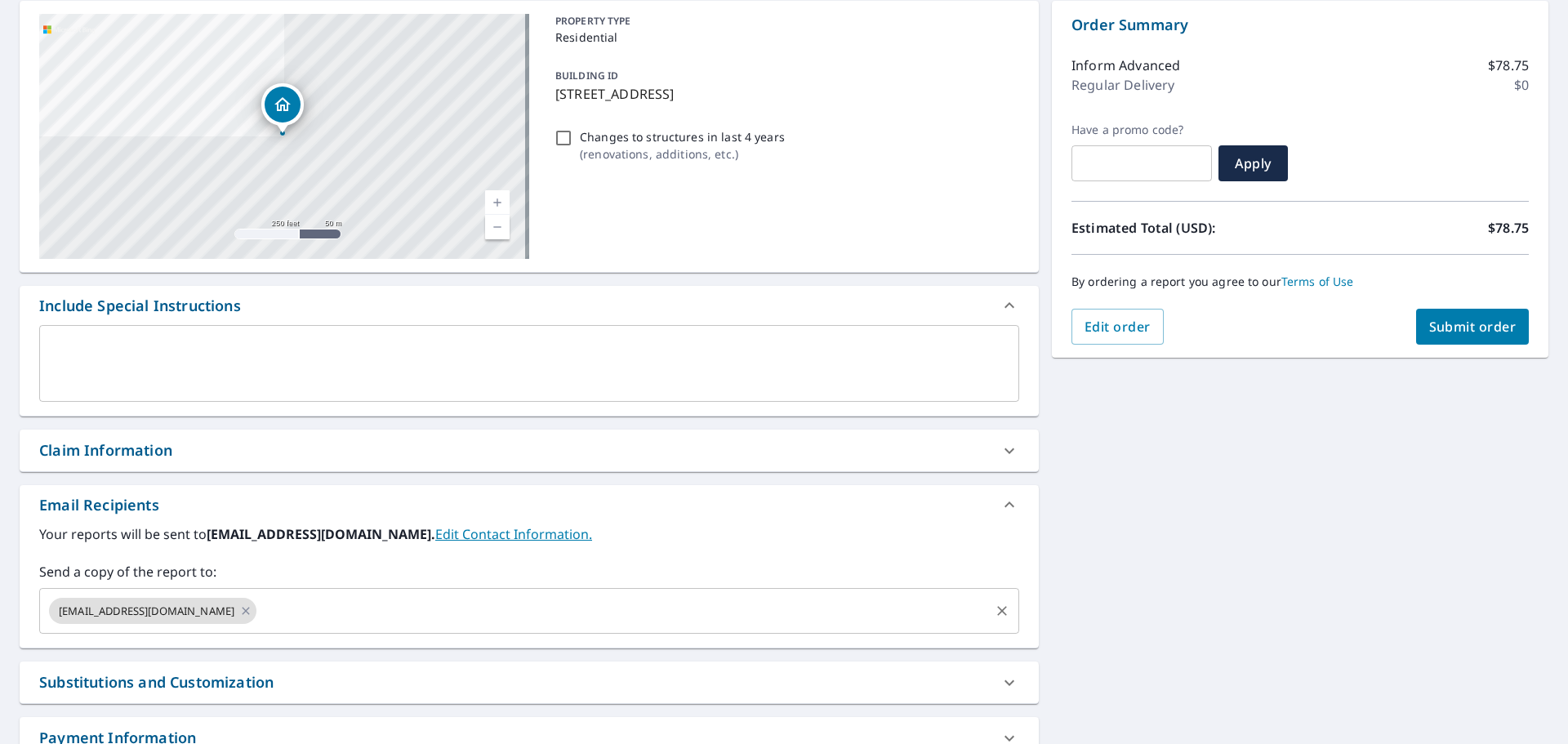
click at [259, 610] on input "text" at bounding box center [623, 610] width 728 height 31
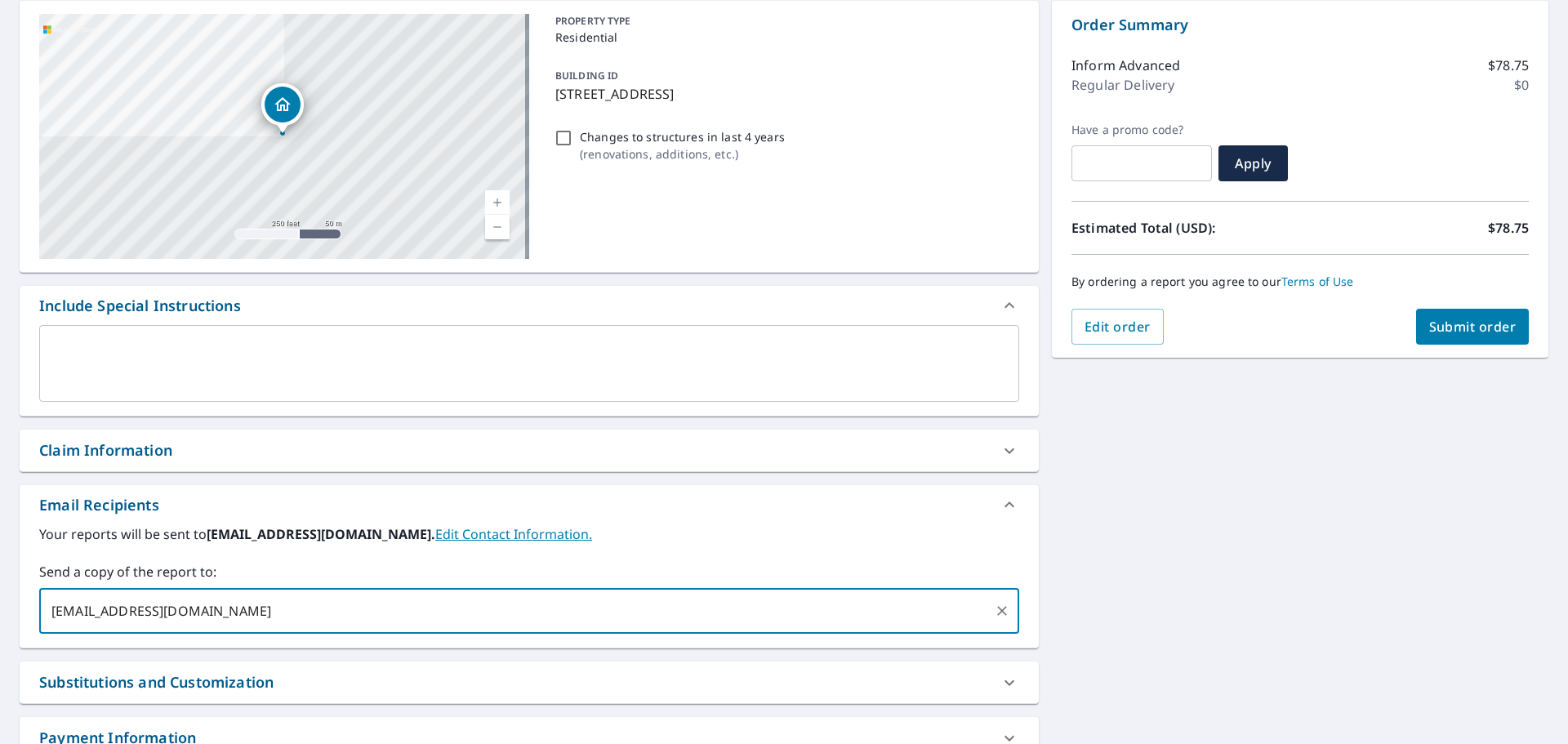
type input "[EMAIL_ADDRESS][DOMAIN_NAME]"
click at [1480, 323] on span "Submit order" at bounding box center [1473, 326] width 87 height 18
